Goal: Task Accomplishment & Management: Use online tool/utility

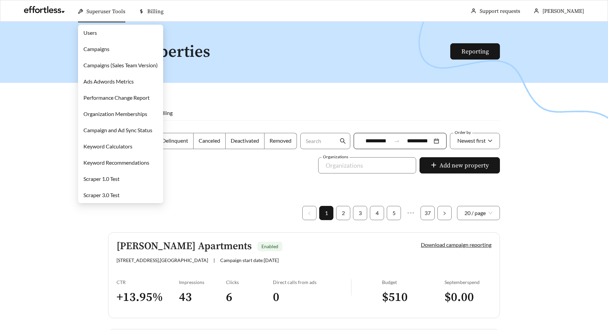
click at [88, 46] on link "Campaigns" at bounding box center [96, 49] width 26 height 6
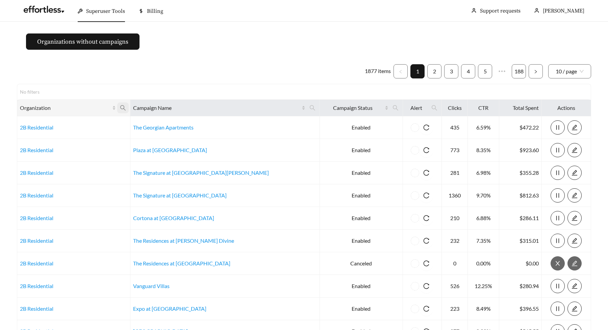
click at [126, 106] on icon "search" at bounding box center [123, 108] width 6 height 6
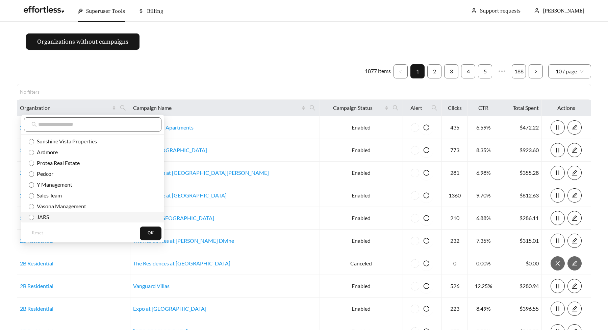
click at [40, 220] on span "JARS" at bounding box center [41, 217] width 15 height 6
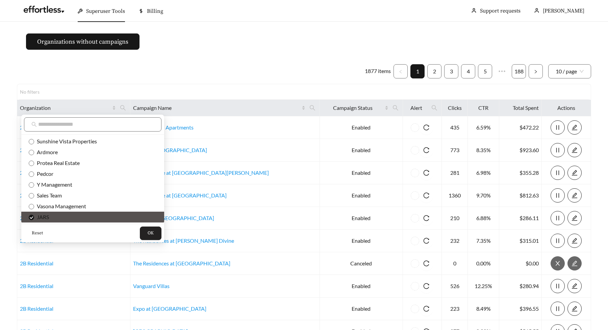
click at [140, 230] on button "OK" at bounding box center [151, 233] width 22 height 14
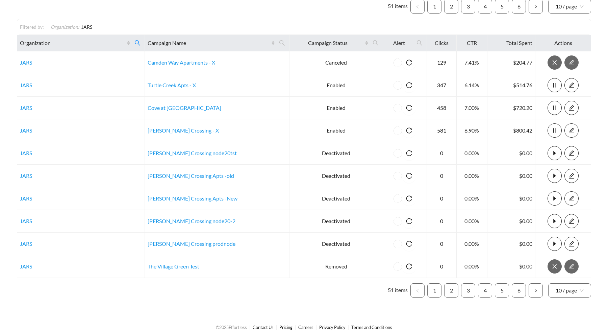
scroll to position [68, 0]
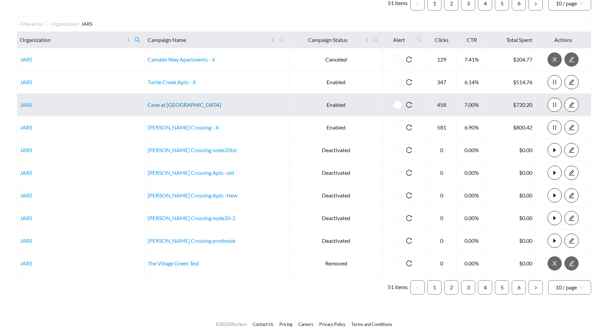
click at [184, 103] on link "Cove at [GEOGRAPHIC_DATA]" at bounding box center [185, 104] width 74 height 6
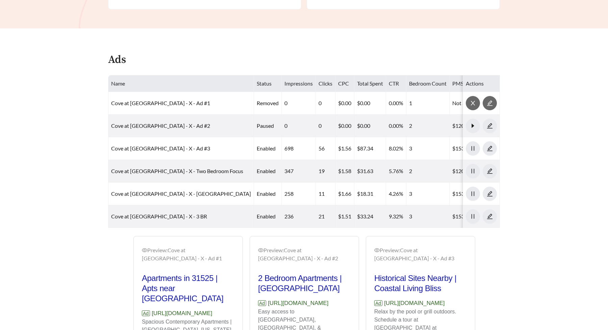
scroll to position [433, 0]
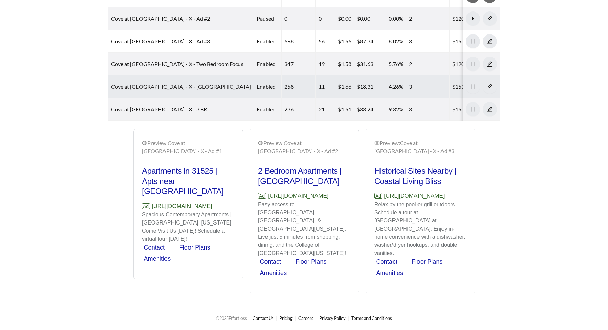
click at [170, 83] on link "Cove at [GEOGRAPHIC_DATA] - X - [GEOGRAPHIC_DATA]" at bounding box center [181, 86] width 140 height 6
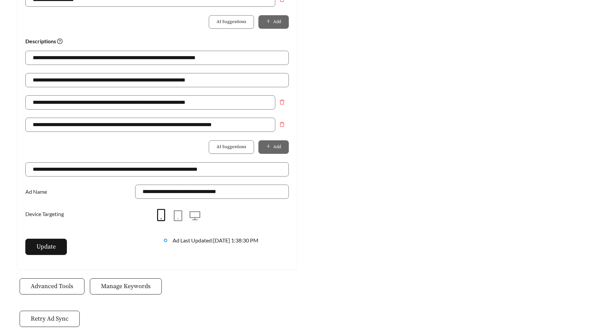
scroll to position [500, 0]
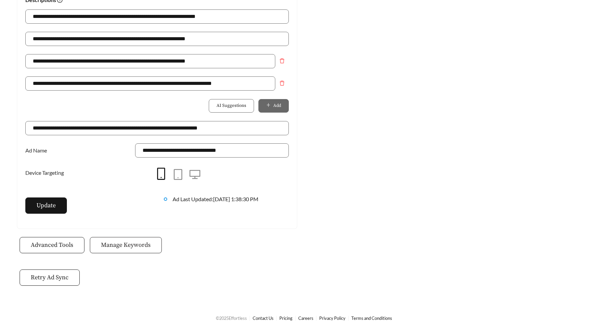
click at [134, 249] on span "Manage Keywords" at bounding box center [126, 244] width 50 height 9
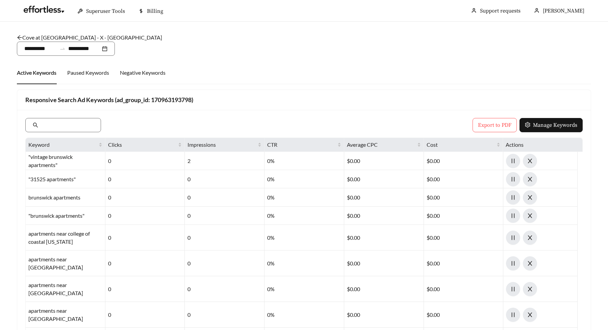
click at [8, 124] on main "**********" at bounding box center [304, 264] width 608 height 484
